Goal: Transaction & Acquisition: Purchase product/service

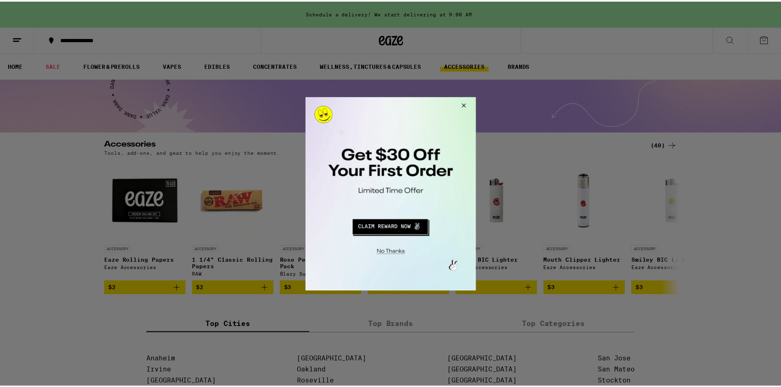
click at [465, 103] on button "Close Modal" at bounding box center [463, 107] width 22 height 20
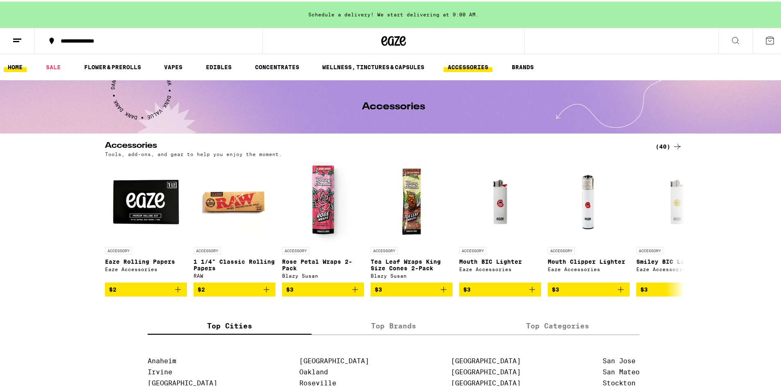
click at [14, 64] on link "HOME" at bounding box center [15, 66] width 23 height 10
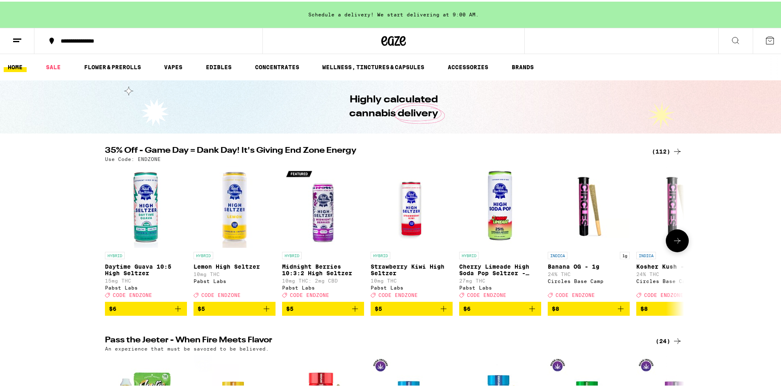
click at [681, 240] on button at bounding box center [677, 239] width 23 height 23
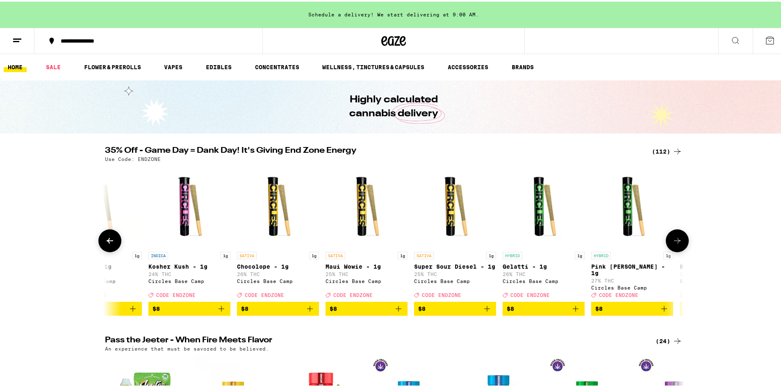
click at [676, 243] on icon at bounding box center [677, 240] width 10 height 10
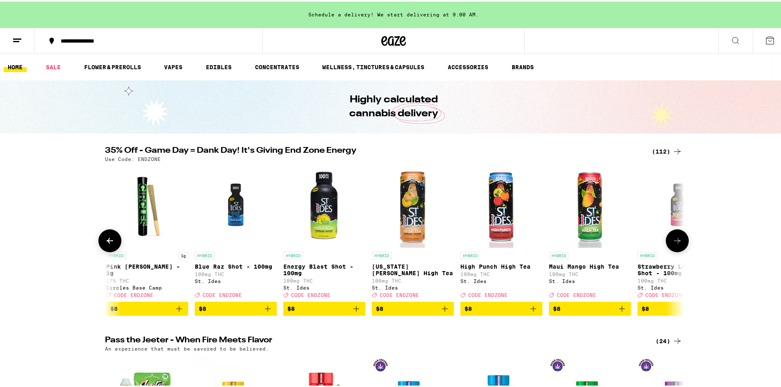
scroll to position [0, 976]
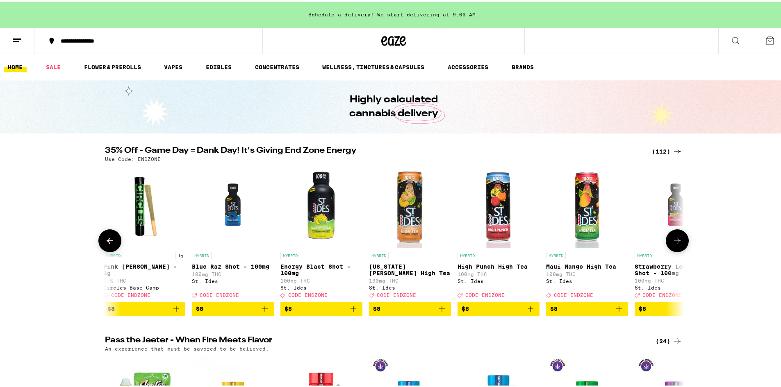
click at [676, 243] on icon at bounding box center [677, 240] width 10 height 10
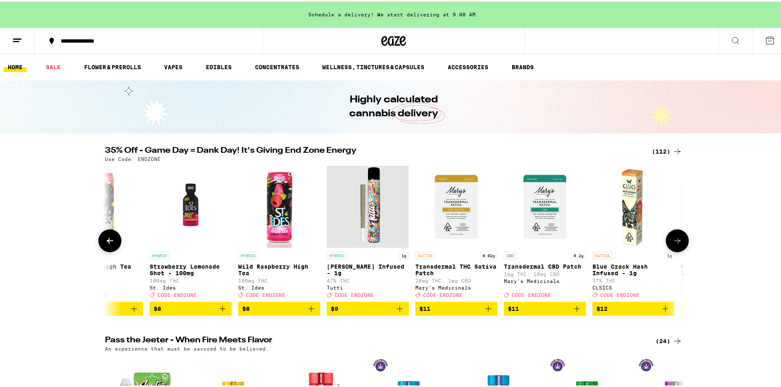
scroll to position [0, 1464]
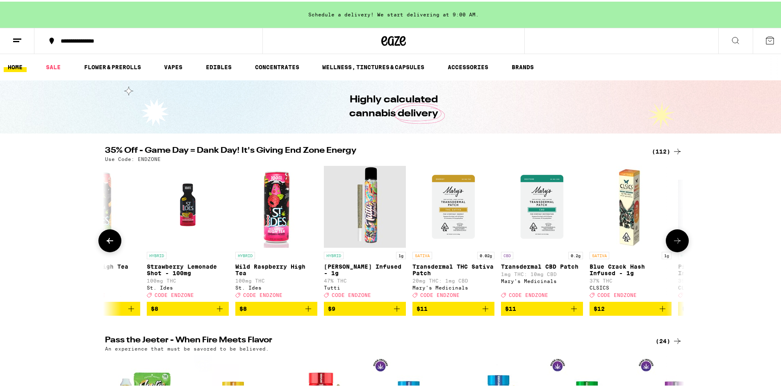
click at [672, 242] on icon at bounding box center [677, 240] width 10 height 10
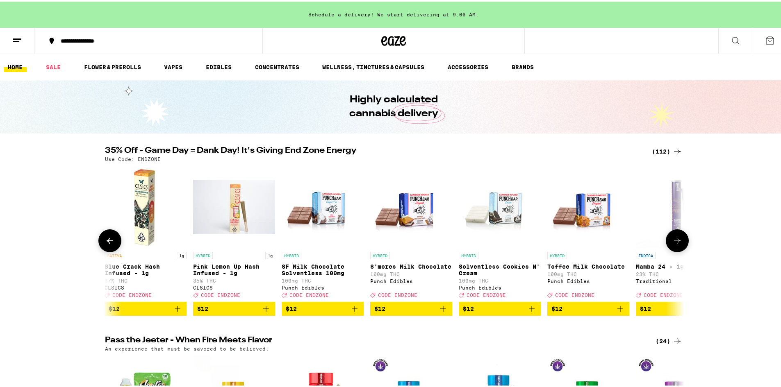
scroll to position [0, 1952]
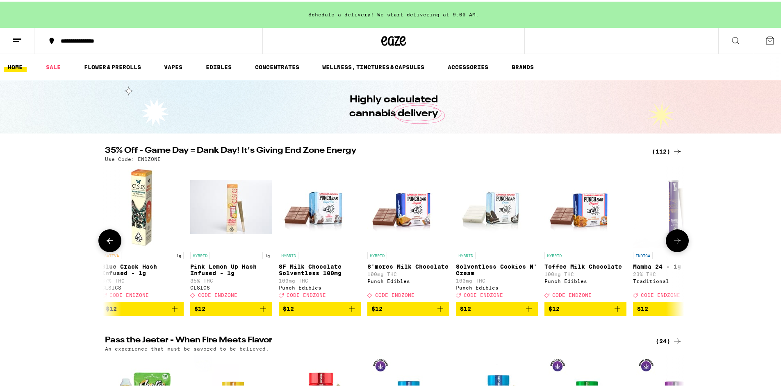
click at [672, 241] on icon at bounding box center [677, 240] width 10 height 10
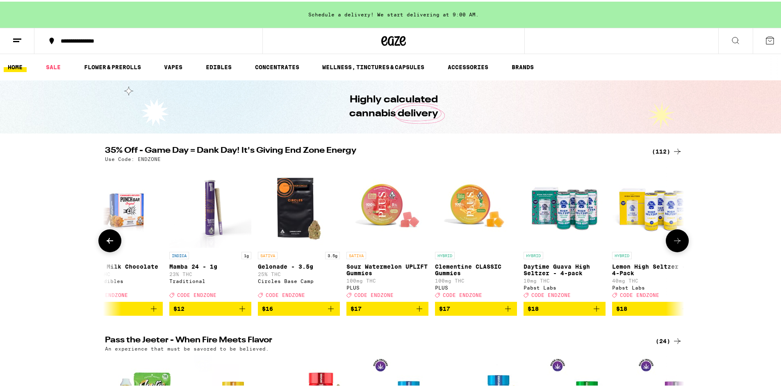
scroll to position [0, 2440]
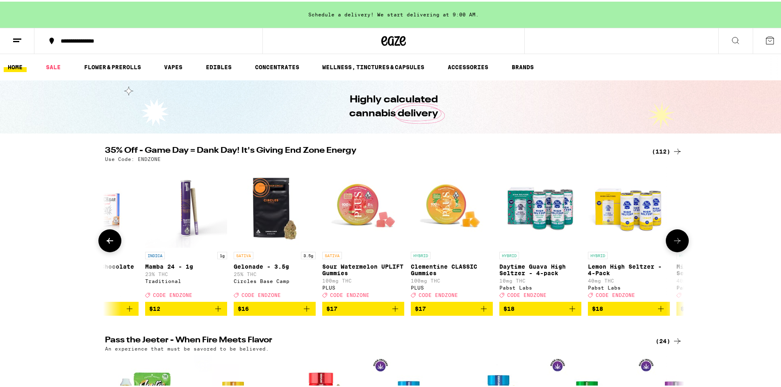
click at [672, 238] on icon at bounding box center [677, 240] width 10 height 10
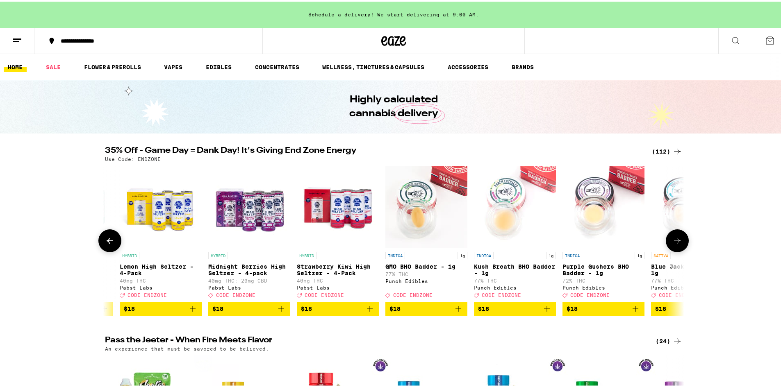
scroll to position [0, 2928]
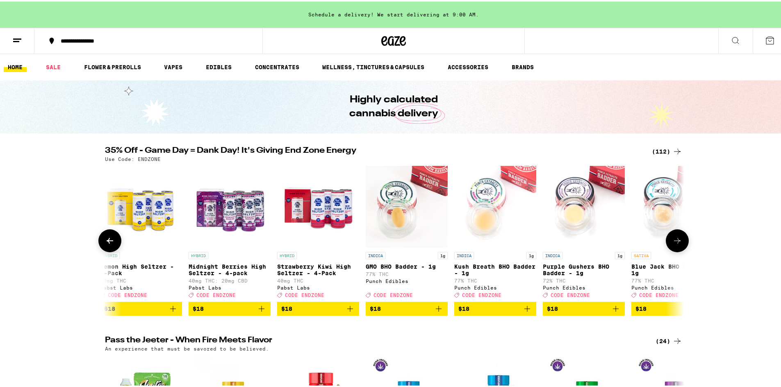
click at [672, 238] on icon at bounding box center [677, 240] width 10 height 10
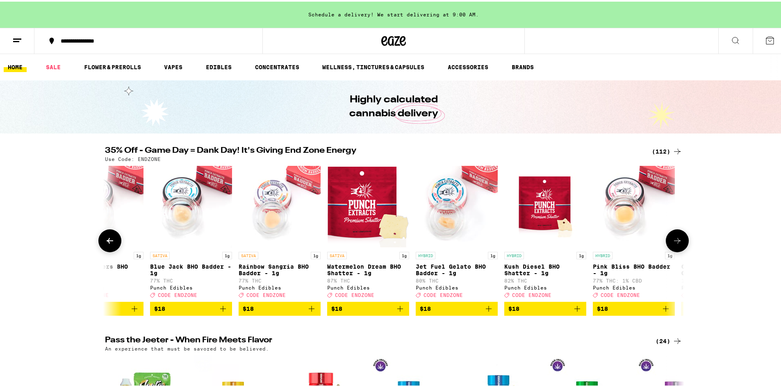
scroll to position [0, 3416]
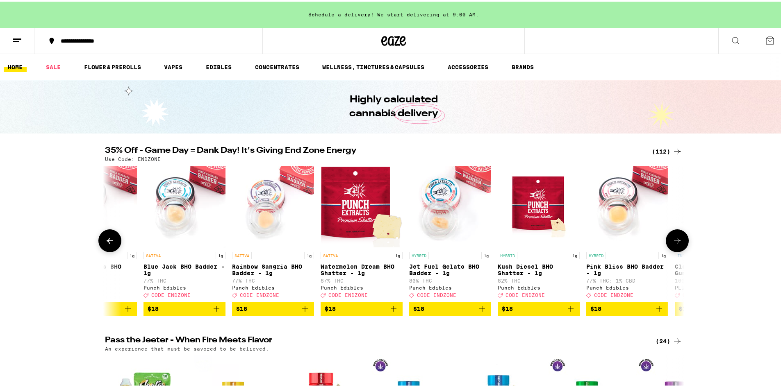
click at [669, 236] on button at bounding box center [677, 239] width 23 height 23
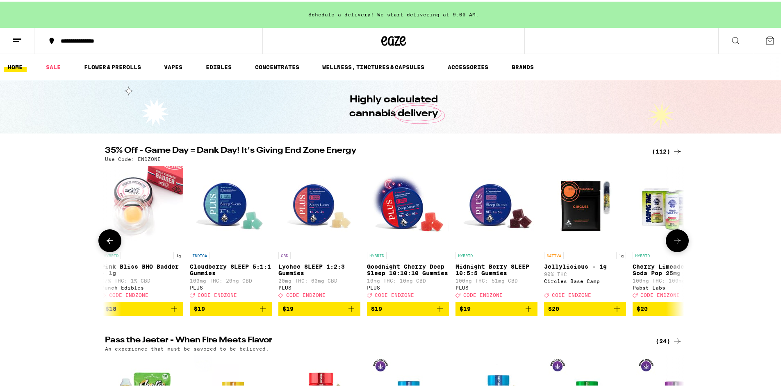
scroll to position [0, 3904]
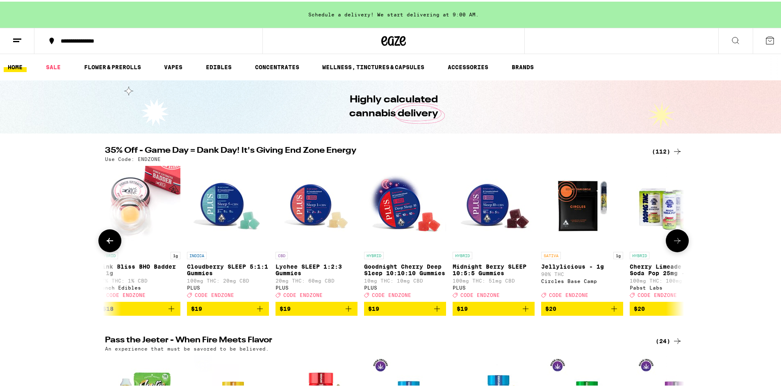
click at [669, 235] on button at bounding box center [677, 239] width 23 height 23
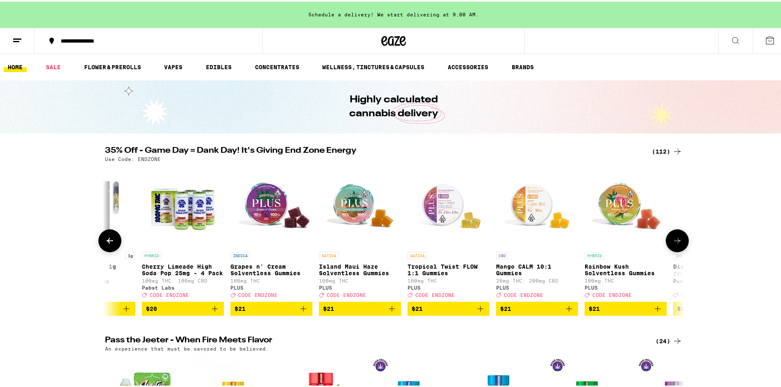
click at [669, 235] on button at bounding box center [677, 239] width 23 height 23
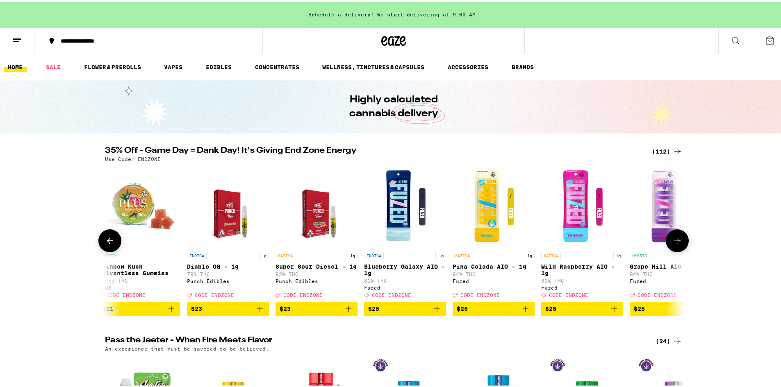
scroll to position [0, 4879]
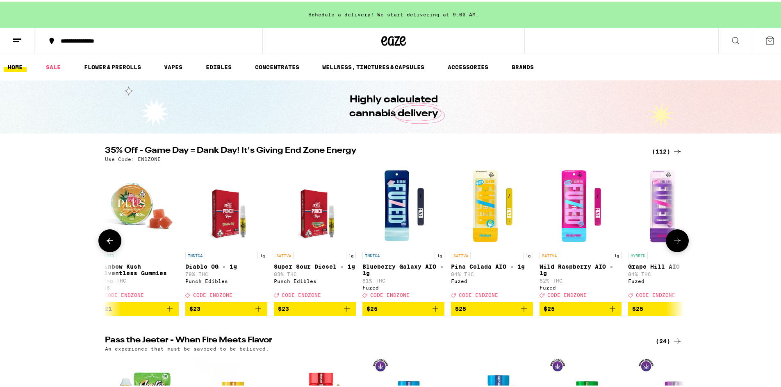
click at [669, 235] on button at bounding box center [677, 239] width 23 height 23
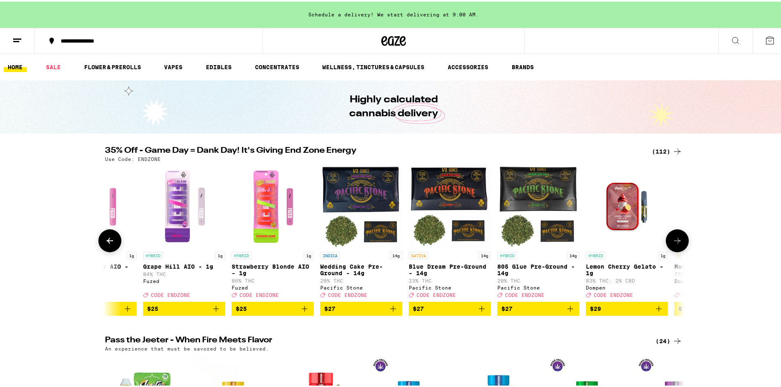
scroll to position [0, 5367]
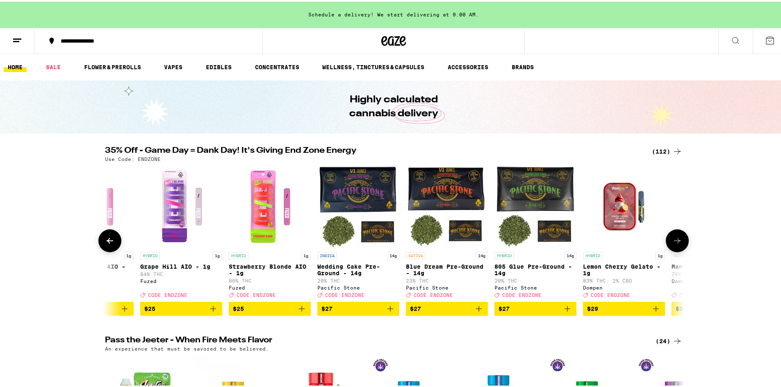
click at [669, 235] on button at bounding box center [677, 239] width 23 height 23
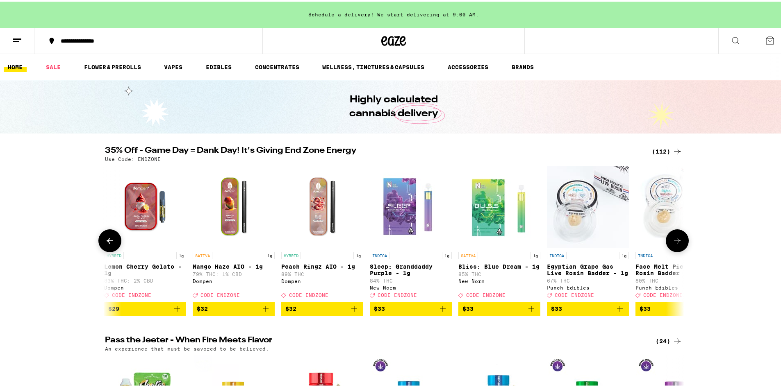
scroll to position [0, 5855]
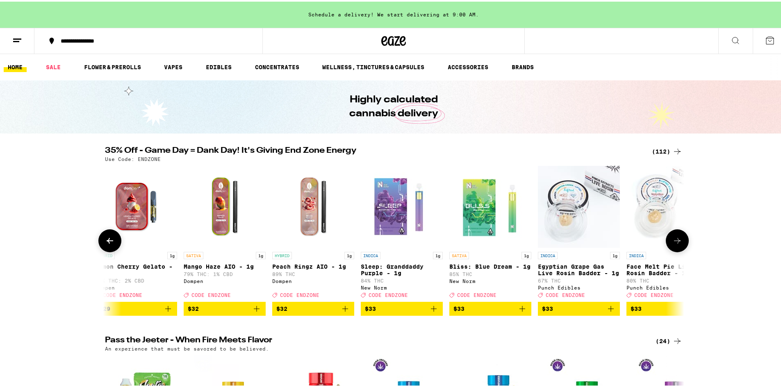
click at [669, 235] on button at bounding box center [677, 239] width 23 height 23
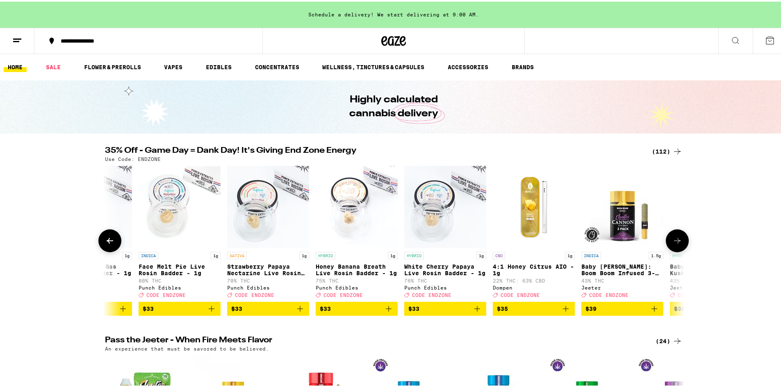
click at [669, 233] on button at bounding box center [677, 239] width 23 height 23
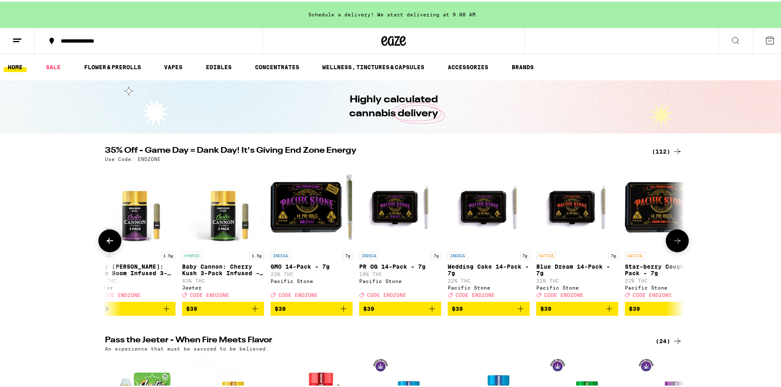
click at [669, 233] on button at bounding box center [677, 239] width 23 height 23
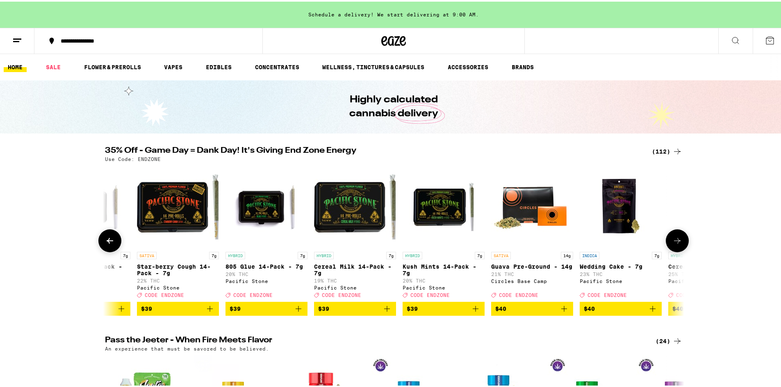
click at [669, 233] on button at bounding box center [677, 239] width 23 height 23
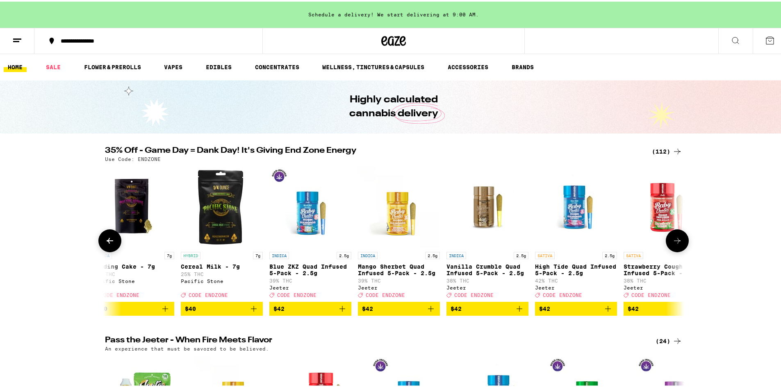
scroll to position [0, 7807]
click at [669, 232] on div at bounding box center [677, 239] width 23 height 23
click at [675, 239] on icon at bounding box center [677, 240] width 10 height 10
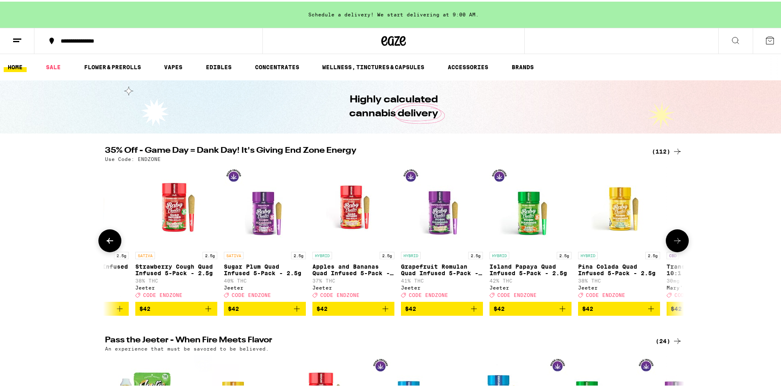
click at [675, 239] on icon at bounding box center [677, 240] width 10 height 10
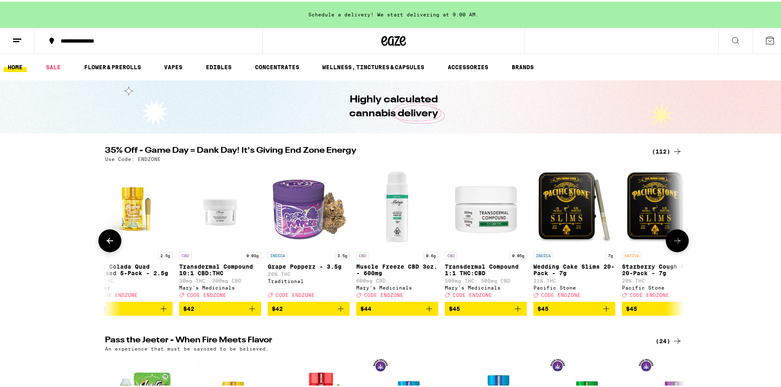
scroll to position [0, 8783]
click at [675, 239] on icon at bounding box center [677, 240] width 10 height 10
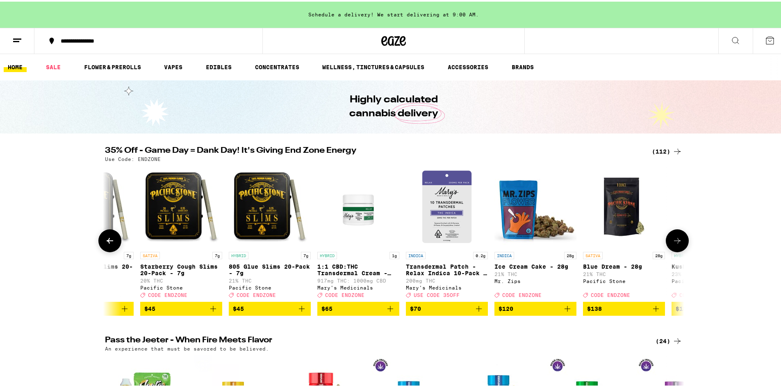
scroll to position [0, 9271]
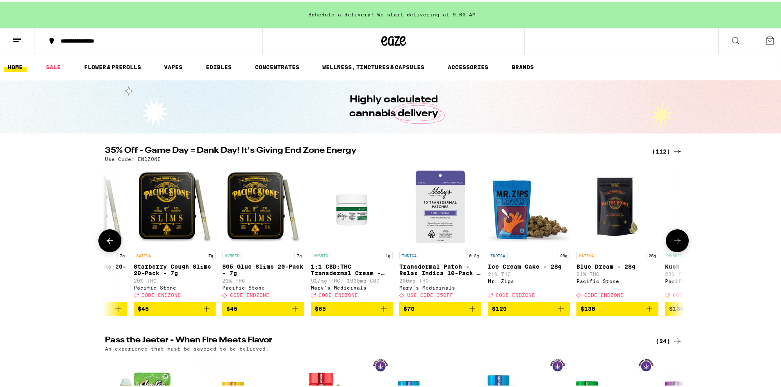
click at [675, 239] on icon at bounding box center [677, 240] width 10 height 10
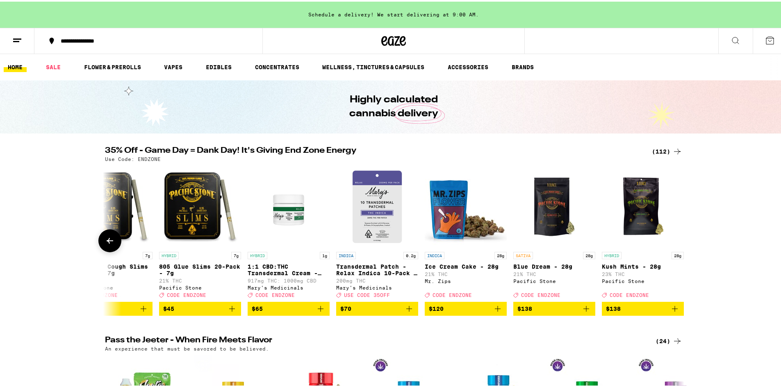
scroll to position [0, 9342]
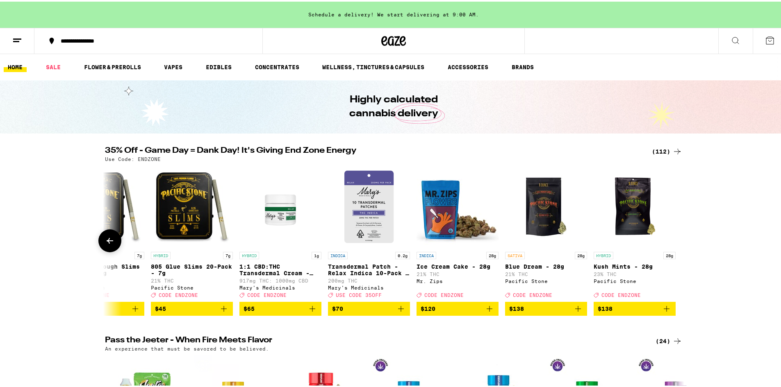
click at [675, 239] on div at bounding box center [677, 239] width 23 height 23
